Goal: Obtain resource: Obtain resource

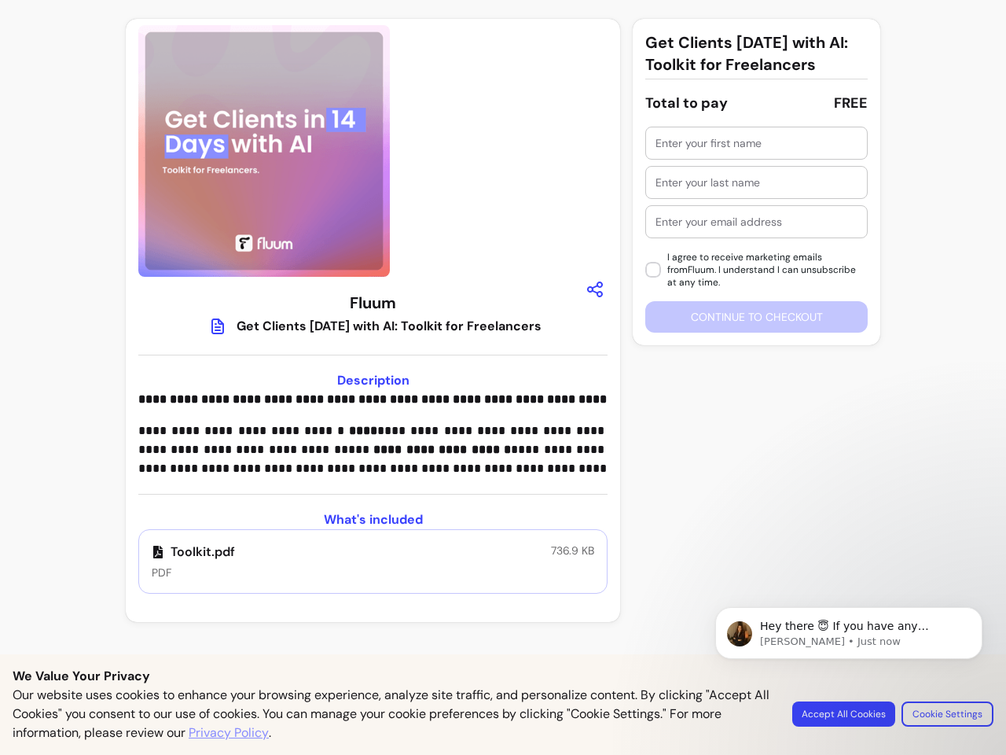
click at [373, 151] on img at bounding box center [264, 151] width 252 height 252
click at [595, 289] on icon "button" at bounding box center [595, 289] width 19 height 19
click at [373, 434] on p "**********" at bounding box center [372, 449] width 469 height 57
click at [756, 143] on input "text" at bounding box center [757, 143] width 202 height 16
click at [756, 182] on input "text" at bounding box center [757, 183] width 202 height 16
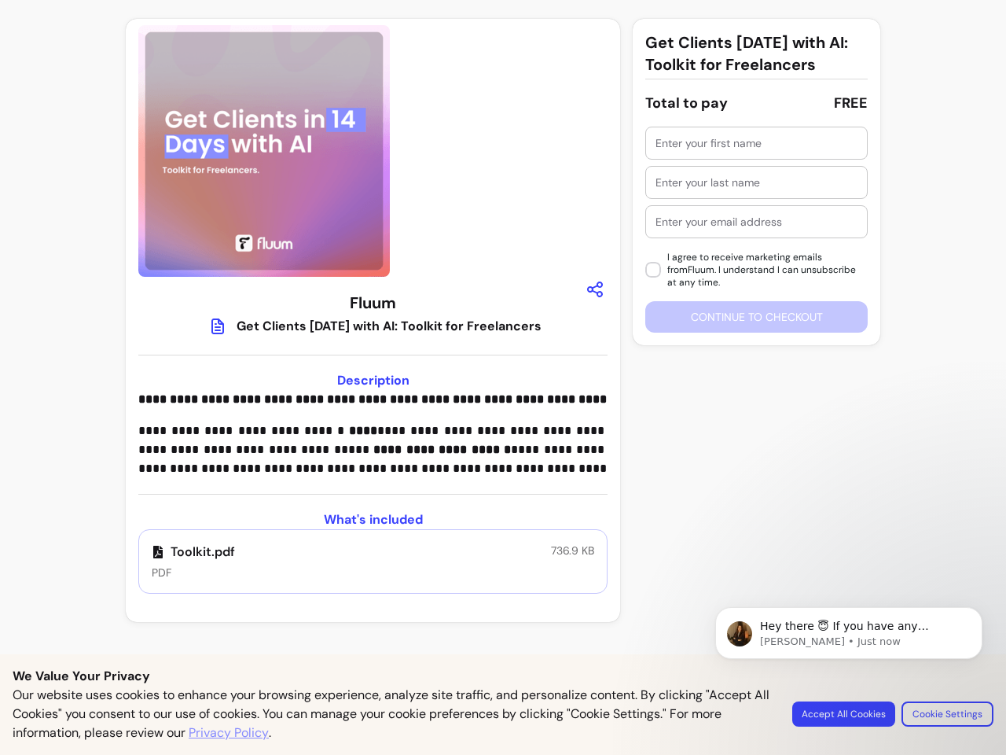
click at [756, 222] on input "text" at bounding box center [757, 222] width 202 height 16
click at [756, 317] on div "I agree to receive marketing emails from Fluum . I understand I can unsubscribe…" at bounding box center [757, 230] width 223 height 206
click at [849, 633] on p "Hey there 😇 If you have any question about what you can do with Fluum, I'm here…" at bounding box center [861, 627] width 203 height 16
